Goal: Information Seeking & Learning: Find specific fact

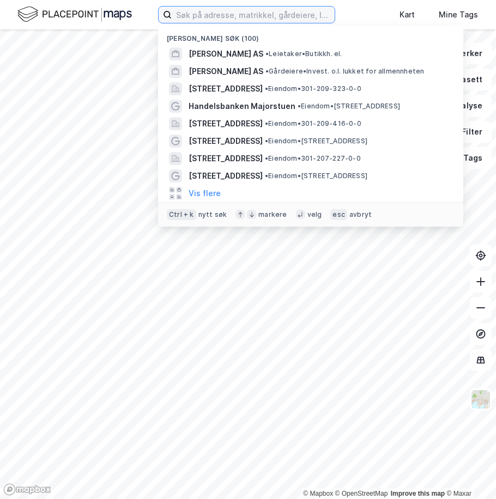
click at [191, 18] on input at bounding box center [253, 15] width 163 height 16
paste input "[PERSON_NAME]"
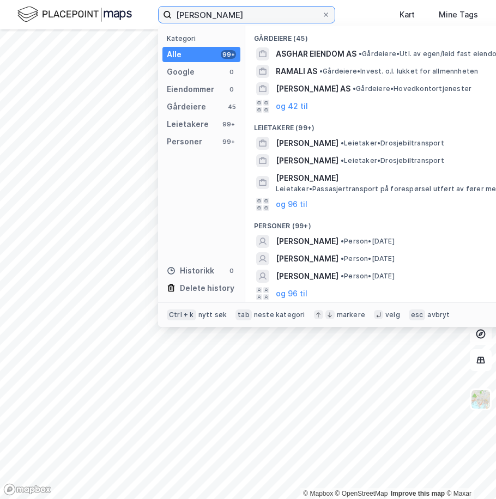
drag, startPoint x: 265, startPoint y: 17, endPoint x: 180, endPoint y: 23, distance: 85.2
click at [180, 23] on div "[PERSON_NAME] Kategori Alle 99+ Google 0 Eiendommer 0 Gårdeiere 45 Leietakere 9…" at bounding box center [248, 14] width 496 height 29
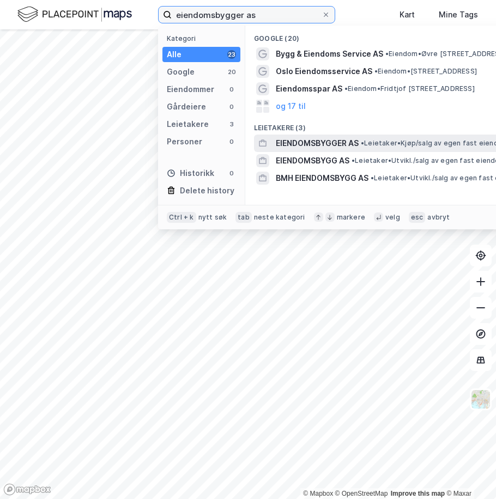
type input "eiendomsbygger as"
click at [329, 140] on span "EIENDOMSBYGGER AS" at bounding box center [317, 143] width 83 height 13
